Goal: Ask a question: Seek information or help from site administrators or community

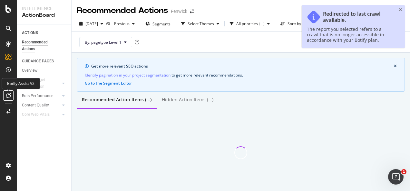
click at [8, 95] on icon at bounding box center [8, 95] width 5 height 5
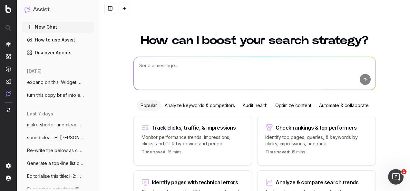
click at [298, 104] on div "Optimize content" at bounding box center [293, 106] width 44 height 10
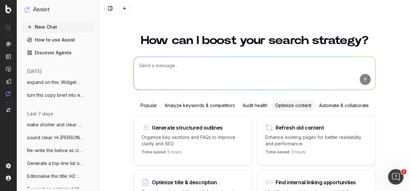
click at [231, 76] on textarea at bounding box center [255, 73] width 242 height 33
type textarea "B"
paste textarea "BACKGROUN"
paste textarea "BACKGROUND To launch the new Newcastle United concession, Fenwick developed wit…"
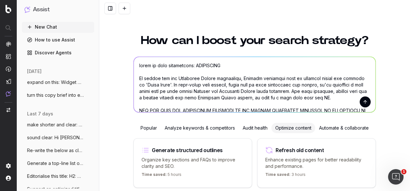
scroll to position [369, 0]
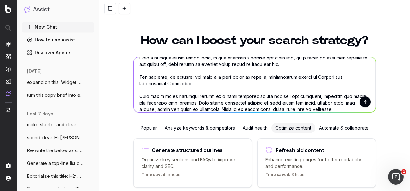
paste textarea "Full copy for the article page which will host the video"
type textarea "based on this information: BACKGROUND To launch the new Newcastle United conces…"
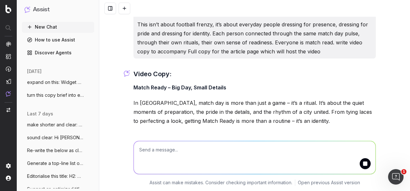
scroll to position [518, 0]
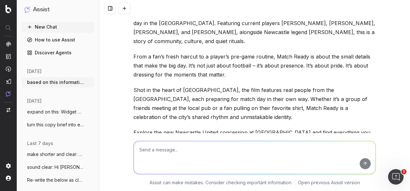
scroll to position [688, 0]
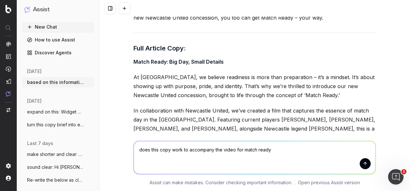
type textarea "does this copy work to accompany the video for match ready?"
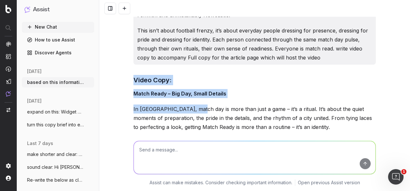
scroll to position [439, 0]
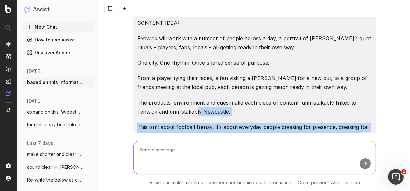
drag, startPoint x: 133, startPoint y: 53, endPoint x: 195, endPoint y: 84, distance: 69.0
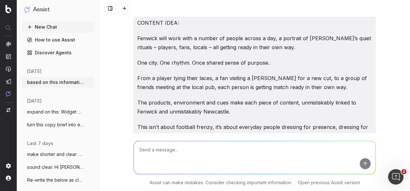
drag, startPoint x: 195, startPoint y: 84, endPoint x: 180, endPoint y: 66, distance: 23.1
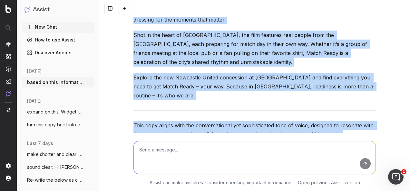
scroll to position [870, 0]
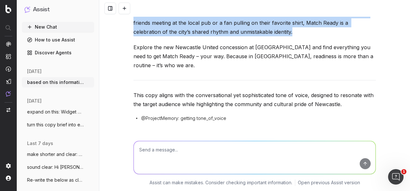
drag, startPoint x: 131, startPoint y: 41, endPoint x: 400, endPoint y: 38, distance: 268.1
click at [400, 38] on div "based on this information: BACKGROUND To launch the new Newcastle United conces…" at bounding box center [254, 95] width 311 height 191
copy div "Video Copy: Match Ready – Big Day, Small Details In Newcastle, match day is mor…"
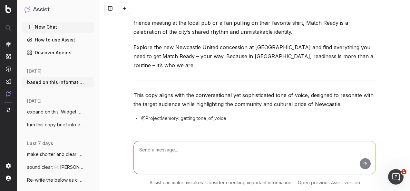
click at [189, 150] on textarea at bounding box center [255, 157] width 242 height 33
paste textarea "FULL ARTICLE COPY: Match Ready: Big Day, Small Details At Fenwick, we believe r…"
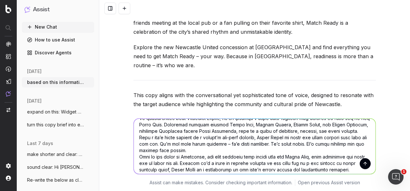
scroll to position [84, 0]
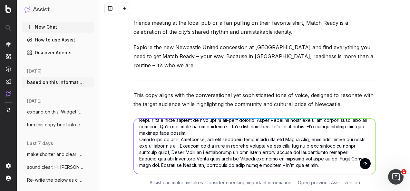
click at [340, 140] on textarea at bounding box center [255, 146] width 242 height 55
paste textarea "VIDEO COPY: Match Ready – Big Day, Small Details In Newcastle, match day is mor…"
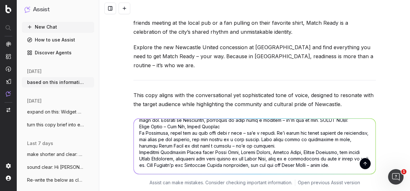
scroll to position [136, 0]
type textarea "speak to the video within this copy: FULL ARTICLE COPY: Match Ready: Big Day, S…"
click at [361, 162] on button "submit" at bounding box center [365, 164] width 11 height 11
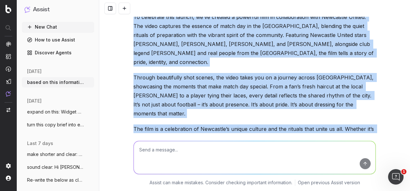
scroll to position [1672, 0]
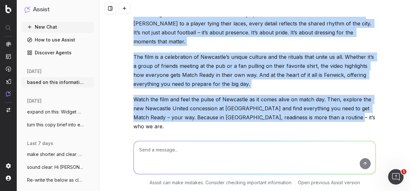
drag, startPoint x: 132, startPoint y: 45, endPoint x: 342, endPoint y: 58, distance: 209.9
click at [342, 58] on div "Here’s an updated version of the Full Article Copy that integrates direct refer…" at bounding box center [254, 31] width 242 height 354
drag, startPoint x: 342, startPoint y: 58, endPoint x: 297, endPoint y: 53, distance: 45.1
copy div "Match Ready: Big Day, Small Details At Fenwick, we believe readiness is more th…"
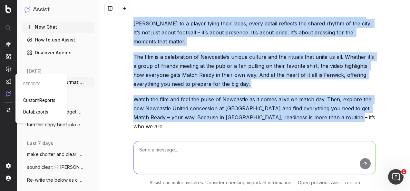
click at [8, 84] on img at bounding box center [8, 81] width 5 height 5
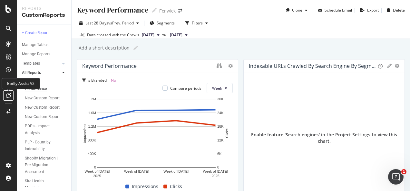
click at [10, 96] on icon at bounding box center [8, 95] width 5 height 5
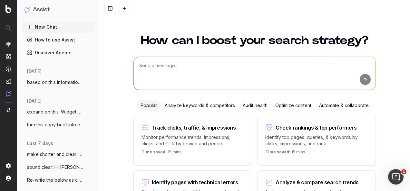
click at [211, 63] on textarea at bounding box center [255, 73] width 242 height 33
type textarea "W"
paste textarea "LOREMIPSUM Do sitame con adi Elitseddo Eiusmo temporinci, Utlabor etdolorem ali…"
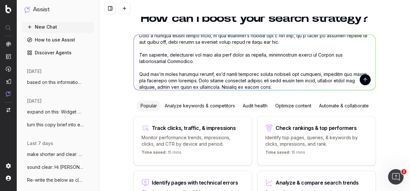
scroll to position [32, 0]
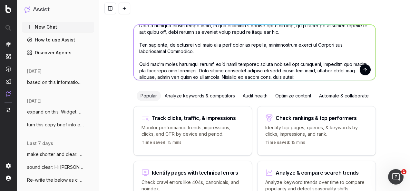
paste textarea "Full copy for the article page which will host the video Final CTA would be to …"
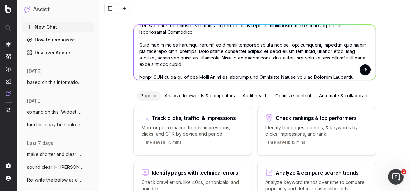
type textarea "lore'i dol sita con adipi eli sedd eiusm: TEMPORINCI Ut labore etd mag Aliquaen…"
click at [362, 68] on button "submit" at bounding box center [365, 69] width 11 height 11
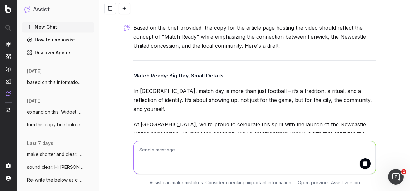
scroll to position [733, 0]
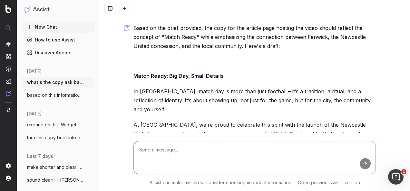
scroll to position [709, 0]
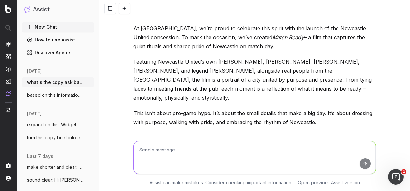
drag, startPoint x: 130, startPoint y: 63, endPoint x: 290, endPoint y: 105, distance: 165.6
copy div "Lo Ipsumdolo, sitam con ad elit sedd eius temporin – ut’l e doloremag, a enimad…"
click at [233, 151] on textarea at bounding box center [255, 157] width 242 height 33
paste textarea "LOREM IPSU DOLORSI: AMET – CONSECT 0 Ad Elitsed, do eiusmod temporinc ut labo e…"
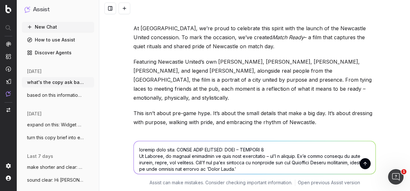
scroll to position [85, 0]
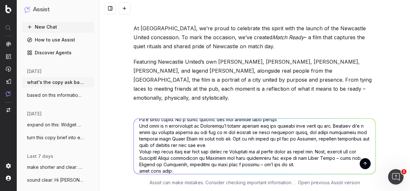
paste textarea "Lo Ipsumdolo, sitam con ad elit sedd eius temporin – ut’l e doloremag, a enimad…"
type textarea "loremip dolo sita: CONSE ADIP ELITSED: DOEI – TEMPORI 6 Ut Laboree, do magnaal …"
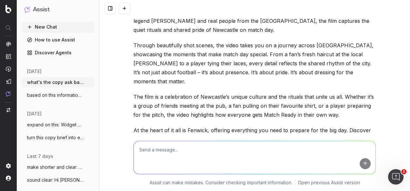
scroll to position [1463, 0]
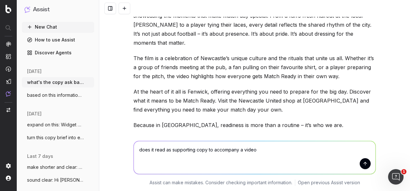
type textarea "does it read as supporting copy to accompany a video?"
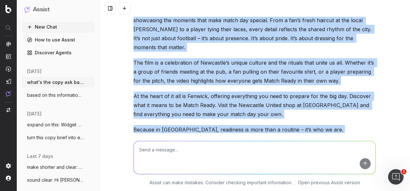
scroll to position [1464, 0]
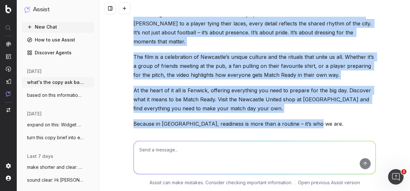
drag, startPoint x: 130, startPoint y: 48, endPoint x: 308, endPoint y: 51, distance: 177.9
drag, startPoint x: 308, startPoint y: 51, endPoint x: 290, endPoint y: 52, distance: 18.1
copy div "Lorem Ipsum: Dol Sit, Ametc Adipisc El Seddoeius, tempo inc ut labo etdo magn a…"
